Goal: Check status: Check status

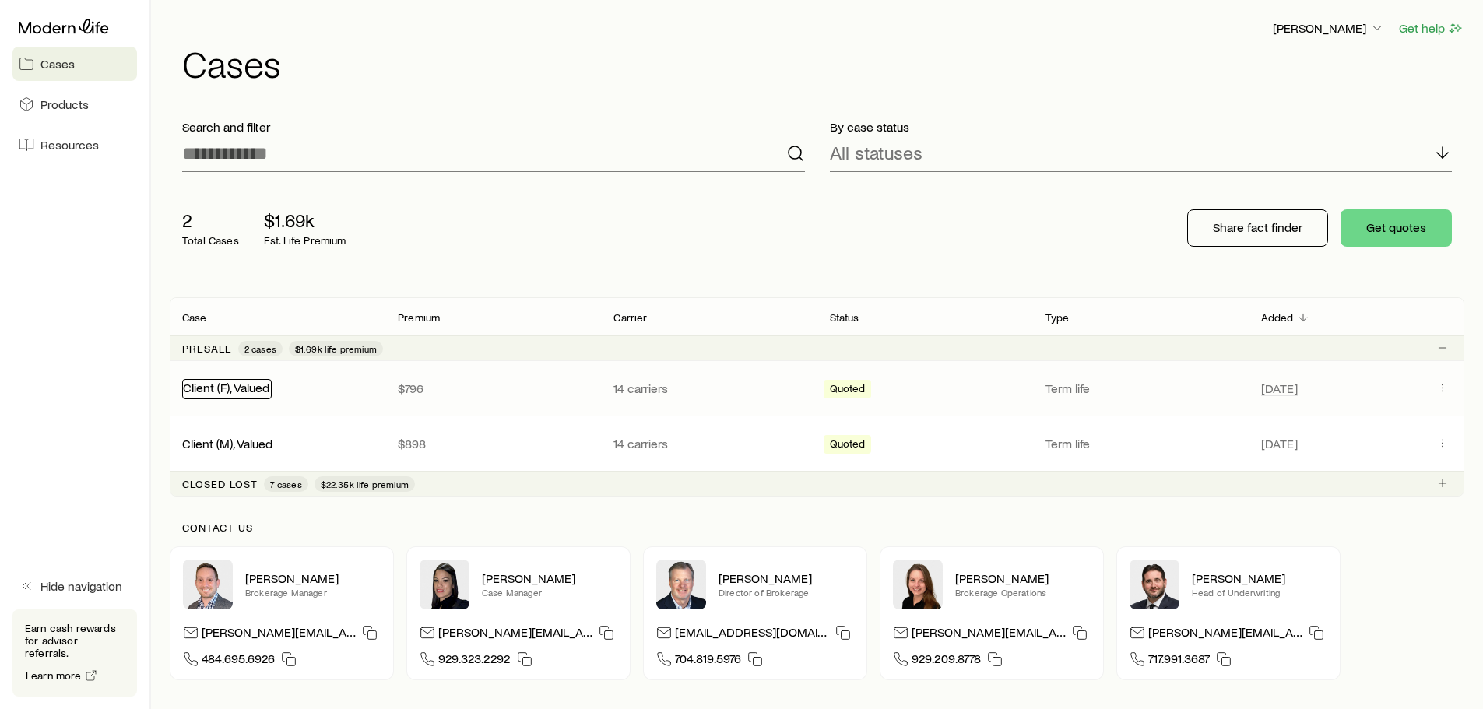
click at [245, 388] on link "Client (F), Valued" at bounding box center [226, 387] width 86 height 15
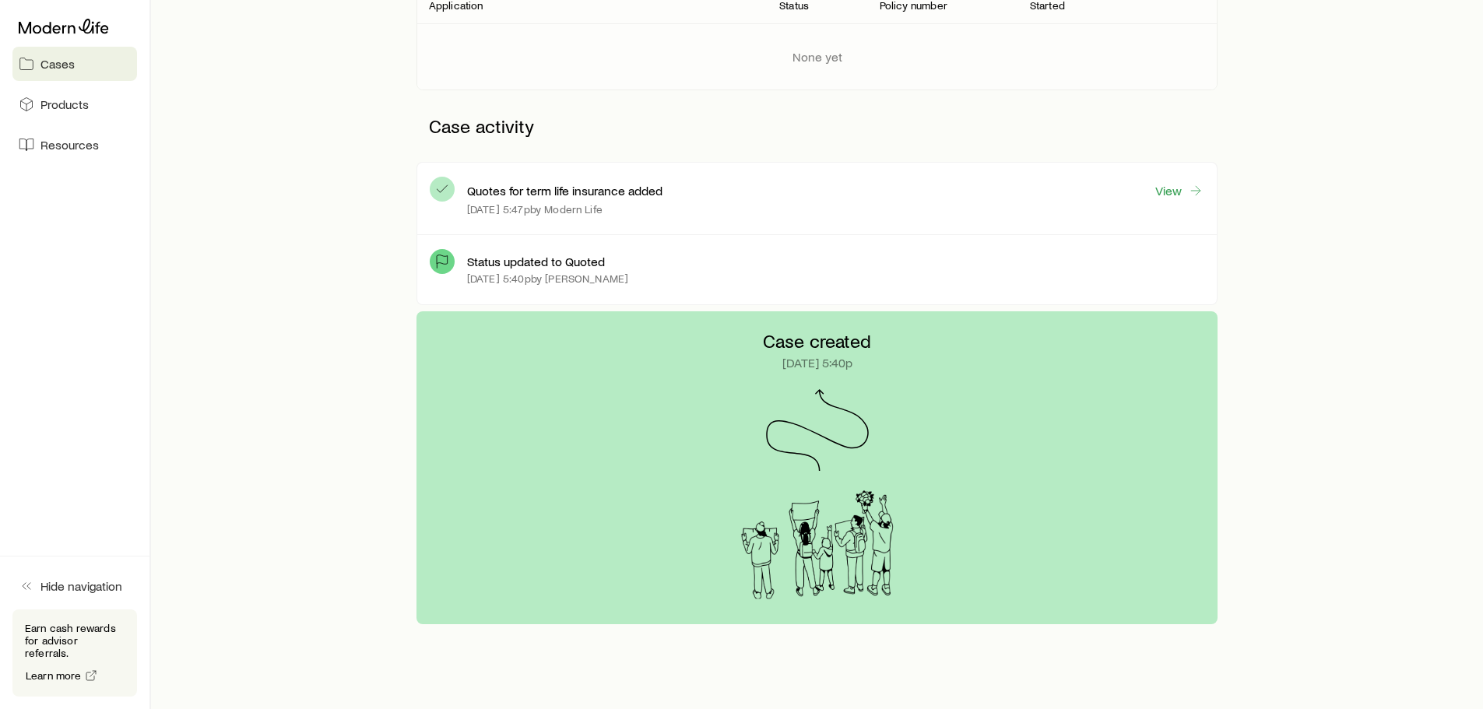
scroll to position [307, 0]
click at [1170, 186] on link "View" at bounding box center [1179, 193] width 50 height 18
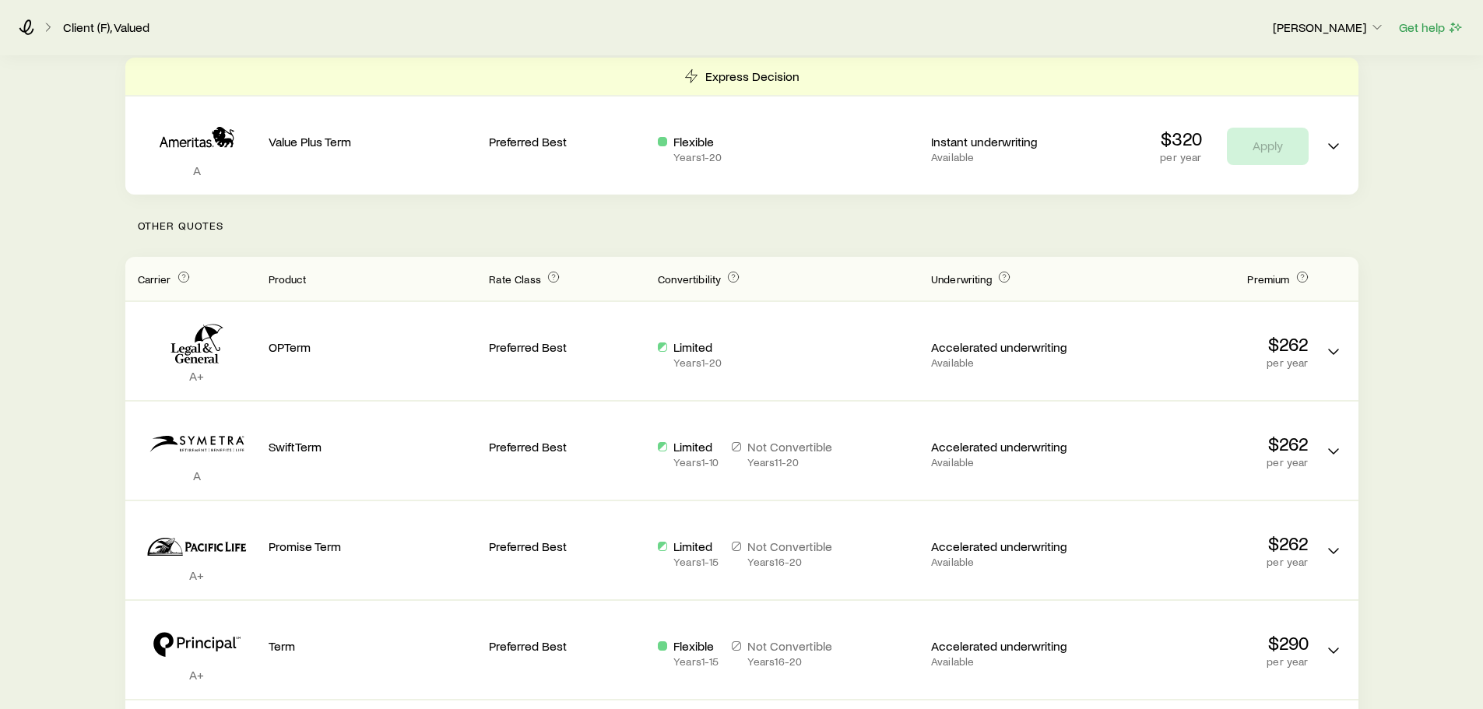
scroll to position [236, 0]
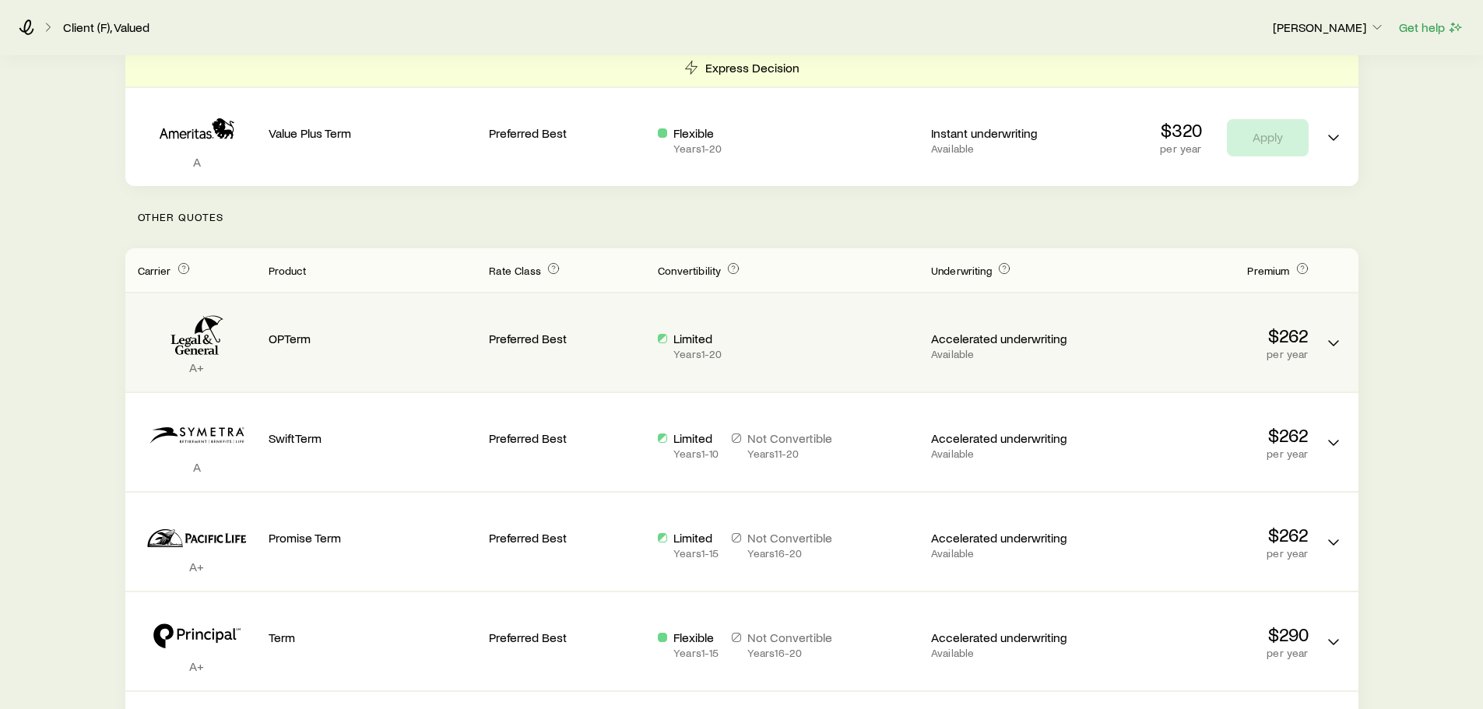
click at [697, 337] on p "Limited" at bounding box center [697, 339] width 48 height 16
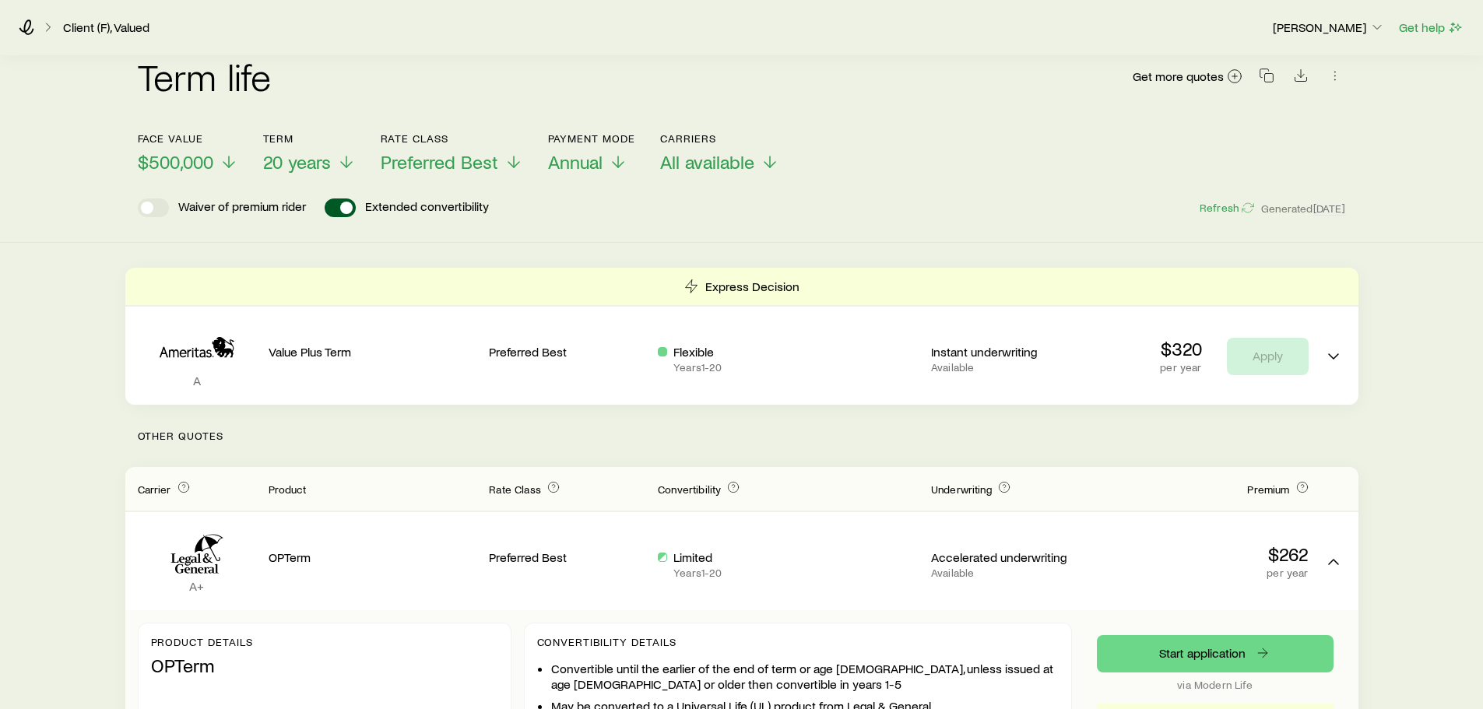
scroll to position [30, 0]
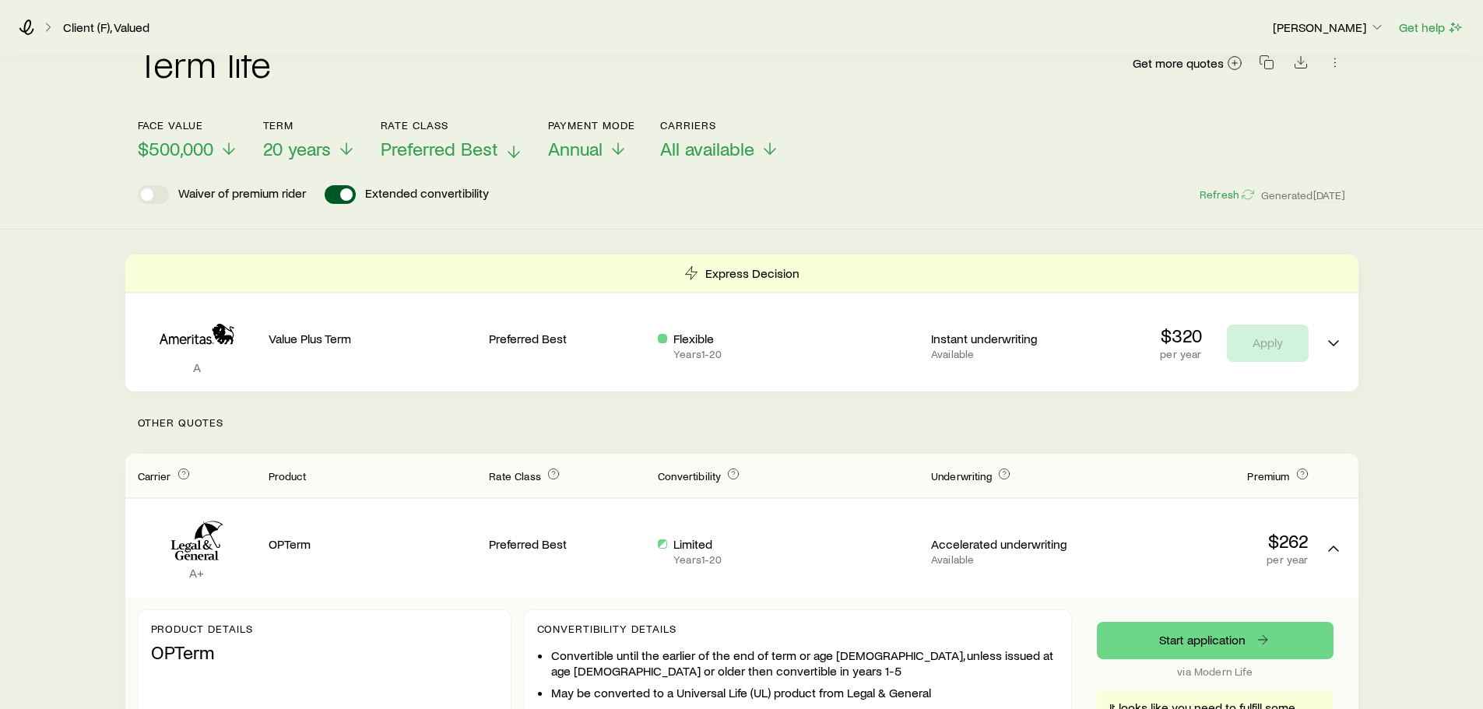
click at [510, 152] on icon at bounding box center [513, 151] width 19 height 19
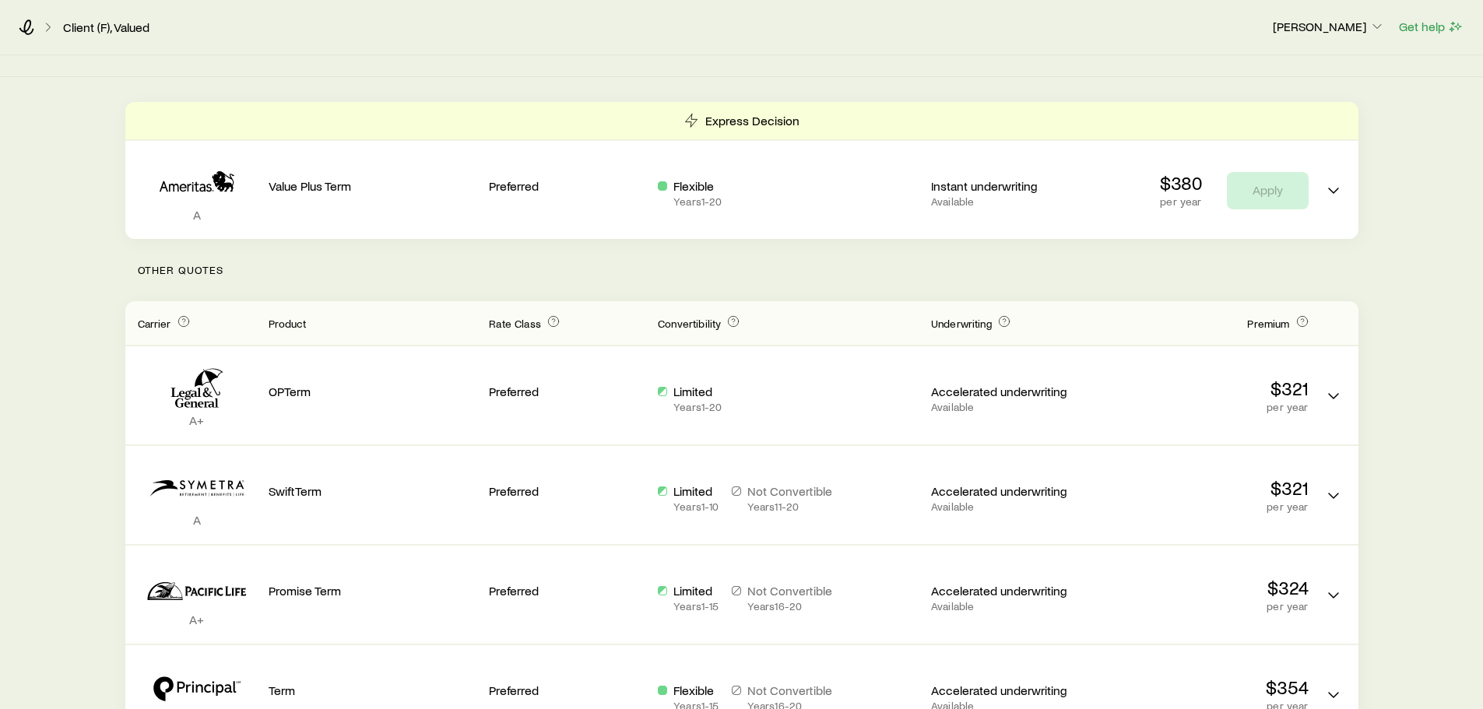
scroll to position [0, 0]
